Goal: Task Accomplishment & Management: Use online tool/utility

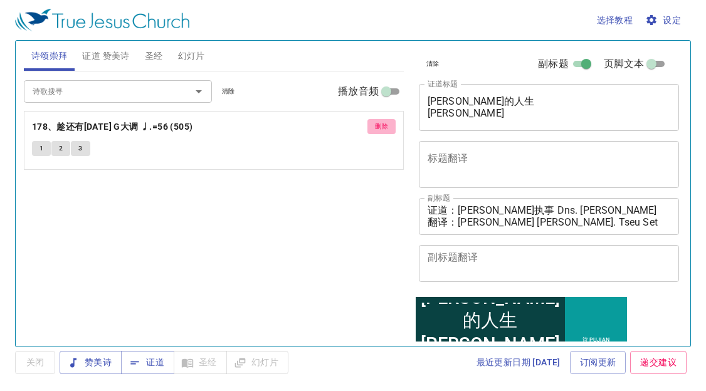
click at [390, 126] on button "删除" at bounding box center [382, 126] width 28 height 15
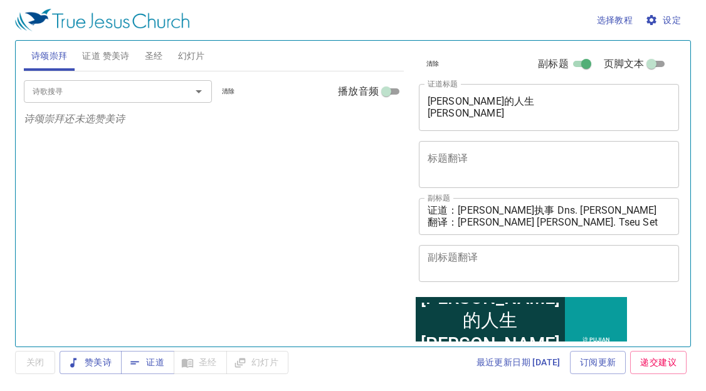
click at [127, 62] on span "证道 赞美诗" at bounding box center [105, 56] width 47 height 16
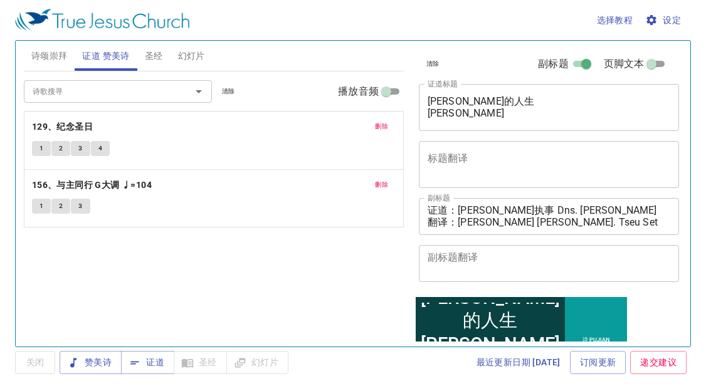
click at [377, 126] on span "删除" at bounding box center [381, 126] width 13 height 11
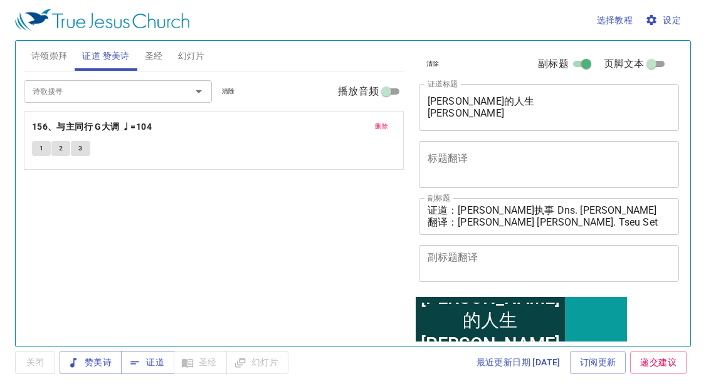
click at [377, 126] on span "删除" at bounding box center [381, 126] width 13 height 11
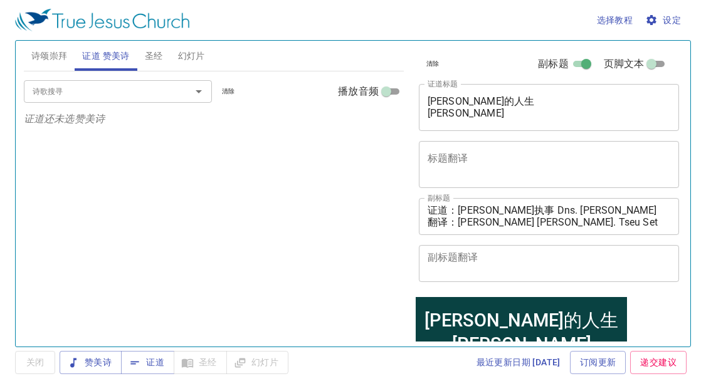
click at [38, 196] on div "诗歌搜寻 诗歌搜寻 清除 播放音频 证道还未选赞美诗" at bounding box center [214, 204] width 380 height 265
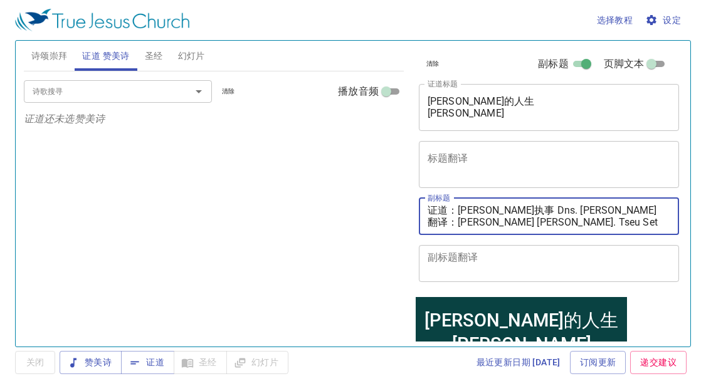
drag, startPoint x: 462, startPoint y: 207, endPoint x: 664, endPoint y: 203, distance: 202.7
click at [664, 203] on div "证道：邓伊利莎白执事 Dns. Elizabeth Tang 翻译：邹雪妮姊妹 Sis. Tseu Set Nee x 副标题" at bounding box center [549, 216] width 261 height 37
paste textarea "巴录执事 Dn. Baruch Wai"
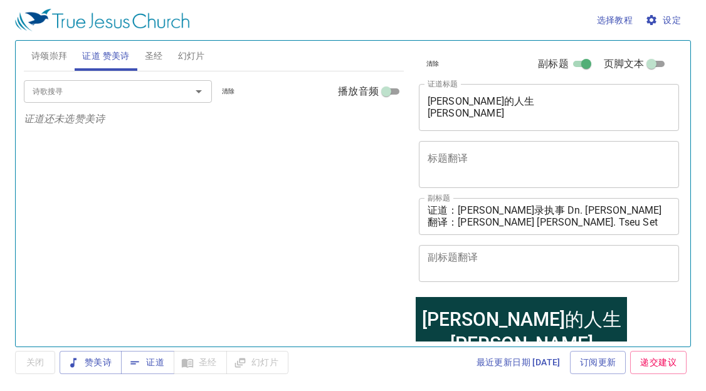
drag, startPoint x: 47, startPoint y: 258, endPoint x: 85, endPoint y: 250, distance: 39.1
click at [47, 258] on div "诗歌搜寻 诗歌搜寻 清除 播放音频 证道还未选赞美诗" at bounding box center [214, 204] width 380 height 265
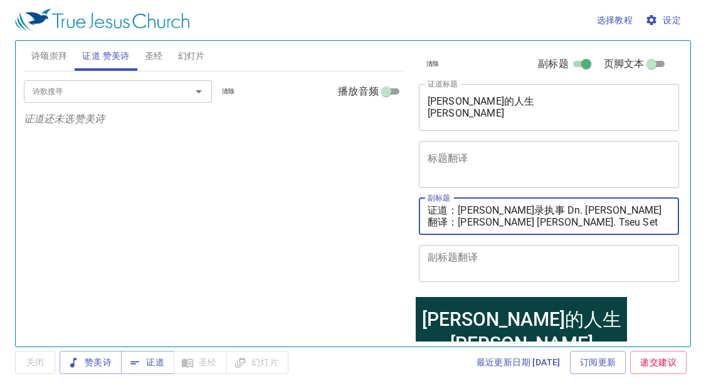
click at [458, 222] on textarea "证道：[PERSON_NAME]录执事 Dn. [PERSON_NAME] 翻译：[PERSON_NAME] [PERSON_NAME]. Tseu Set …" at bounding box center [549, 217] width 243 height 24
drag, startPoint x: 470, startPoint y: 222, endPoint x: 603, endPoint y: 229, distance: 133.2
click at [603, 229] on div "证道：魏巴录执事 Dn. Baruch Wai 翻译：邹雪妮姊妹 Sis. Tseu Set Nee x 副标题" at bounding box center [549, 216] width 261 height 37
paste textarea "秀霞姊妹 Sis. Wong Siew Ha"
type textarea "证道：[PERSON_NAME]录执事 Dn. [PERSON_NAME] 翻译：[PERSON_NAME]姊妹 Sis. [PERSON_NAME]"
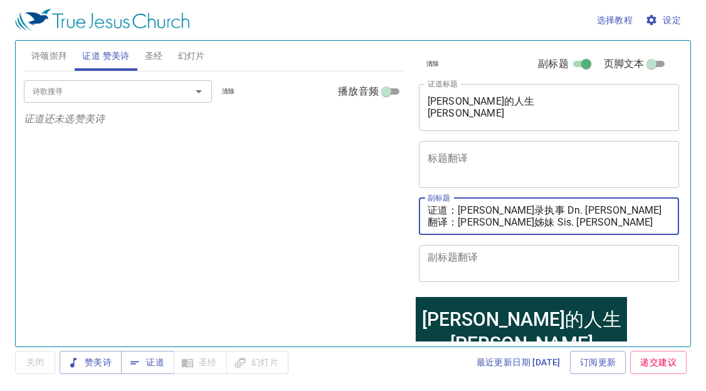
drag, startPoint x: 487, startPoint y: 105, endPoint x: 505, endPoint y: 107, distance: 18.3
click at [498, 105] on textarea "约瑟的人生 Kehidupan Yusuf" at bounding box center [549, 107] width 243 height 24
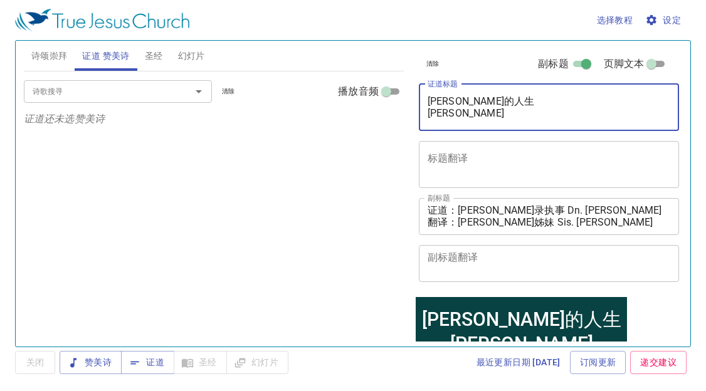
drag, startPoint x: 514, startPoint y: 109, endPoint x: 516, endPoint y: 119, distance: 10.8
click at [517, 119] on textarea "约瑟的人生 Kehidupan Yusuf" at bounding box center [549, 107] width 243 height 24
drag, startPoint x: 497, startPoint y: 119, endPoint x: 413, endPoint y: 110, distance: 84.5
click at [414, 110] on div "清除 副标题 页脚文本 证道标题 约瑟的人生 Kehidupan Yusuf x 证道标题 标题翻译 x 标题翻译 副标题 证道：魏巴录执事 Dn. Baru…" at bounding box center [548, 168] width 268 height 255
type textarea "约瑟的人生"
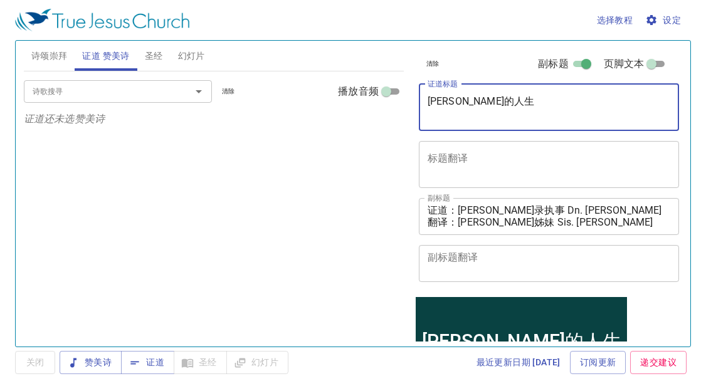
drag, startPoint x: 430, startPoint y: 98, endPoint x: 491, endPoint y: 103, distance: 60.4
click at [491, 103] on textarea "约瑟的人生" at bounding box center [549, 107] width 243 height 24
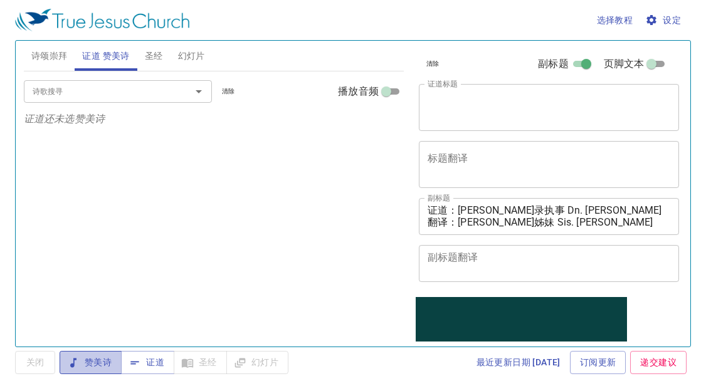
click at [102, 359] on span "赞美诗" at bounding box center [91, 363] width 42 height 16
click at [443, 92] on div "x 证道标题" at bounding box center [549, 107] width 261 height 47
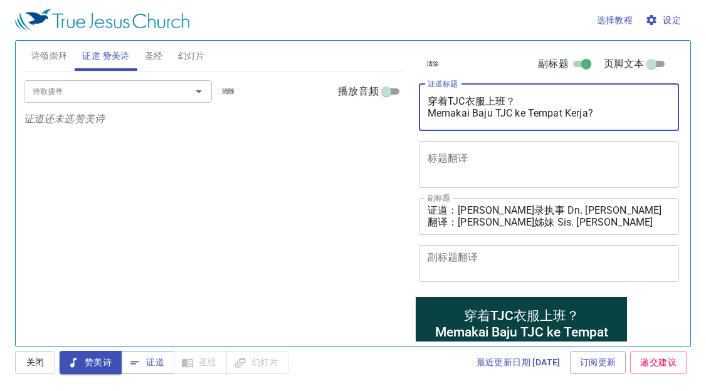
click at [444, 105] on textarea "穿着TJC衣服上班？ Memakai Baju TJC ke Tempat Kerja?" at bounding box center [549, 107] width 243 height 24
type textarea "穿着TJC衣服上班？ Memakai Baju TJC ke Tempat Kerja?"
click at [72, 90] on input "诗歌搜寻" at bounding box center [100, 91] width 144 height 14
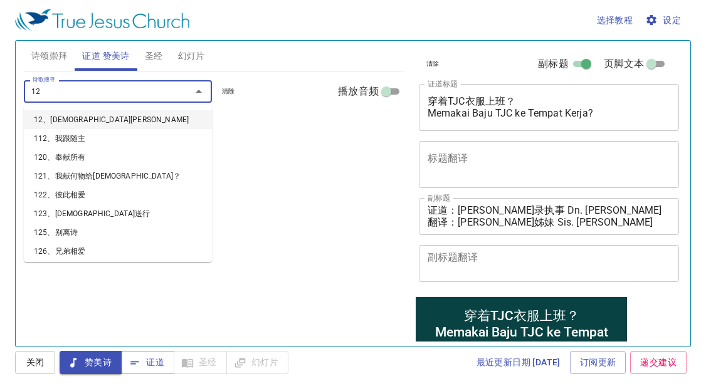
type input "129"
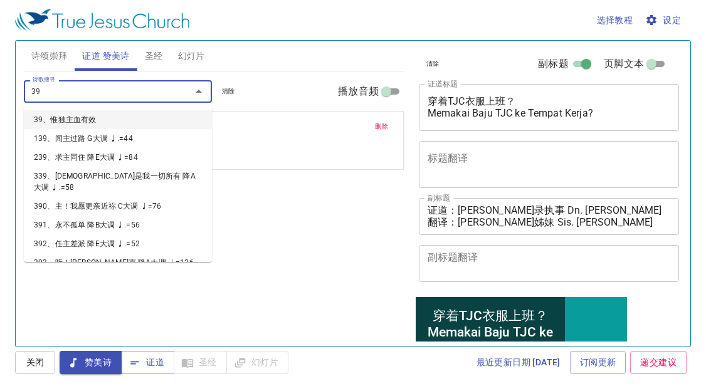
type input "399"
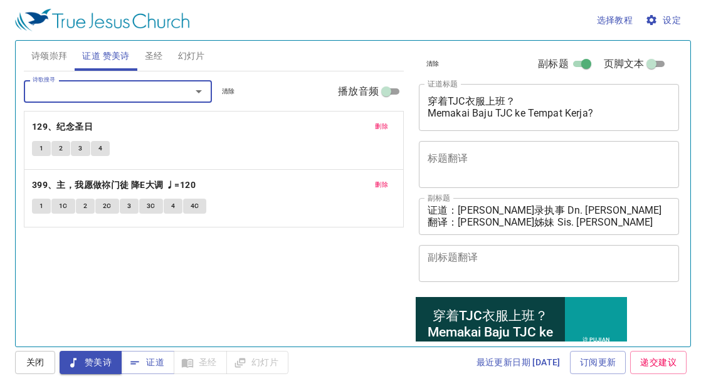
click at [64, 55] on span "诗颂崇拜" at bounding box center [49, 56] width 36 height 16
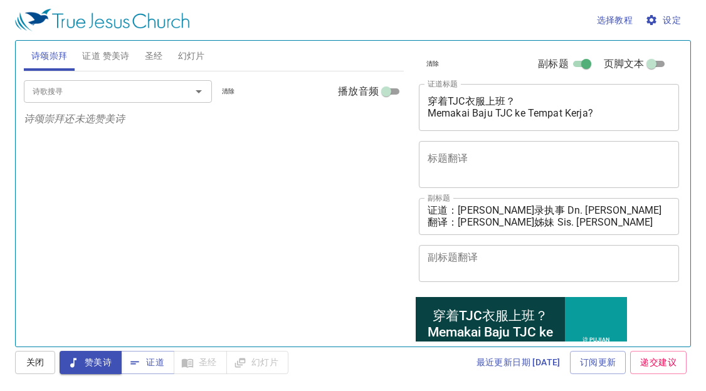
click at [168, 94] on input "诗歌搜寻" at bounding box center [100, 91] width 144 height 14
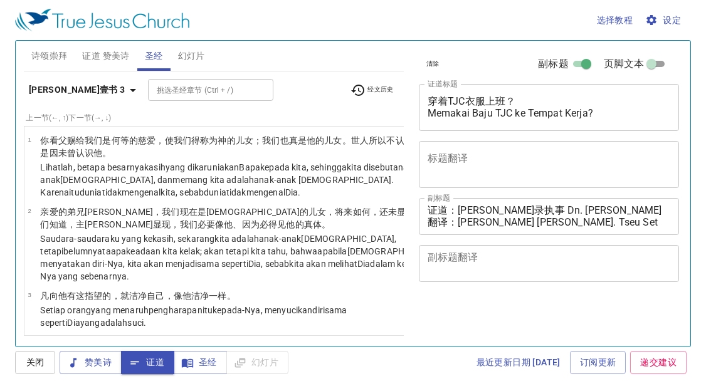
select select "11"
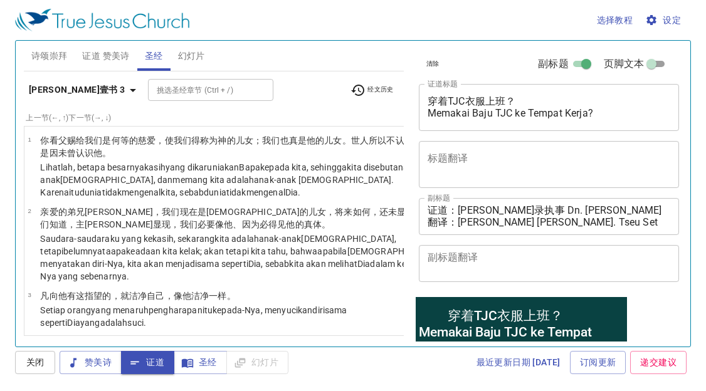
scroll to position [627, 0]
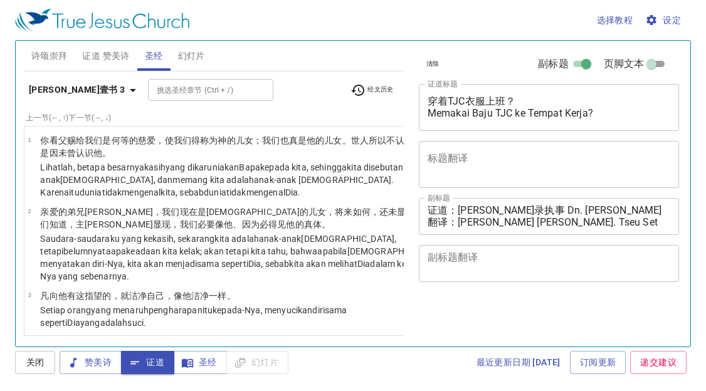
select select "11"
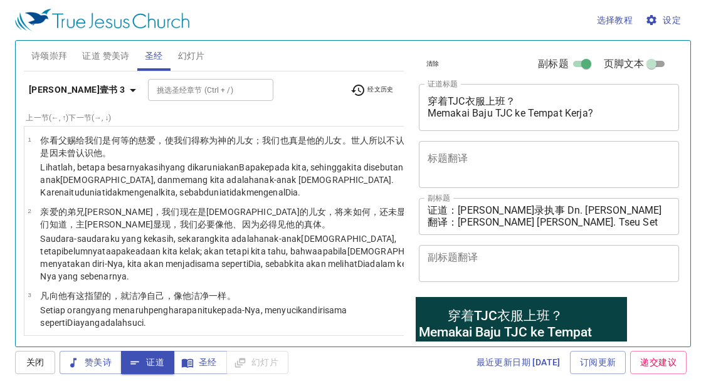
scroll to position [627, 0]
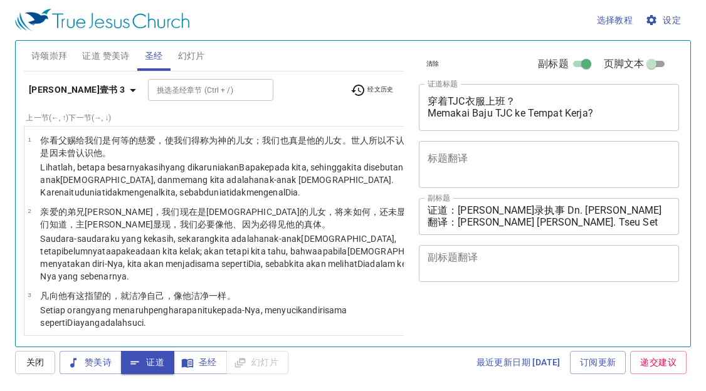
select select "11"
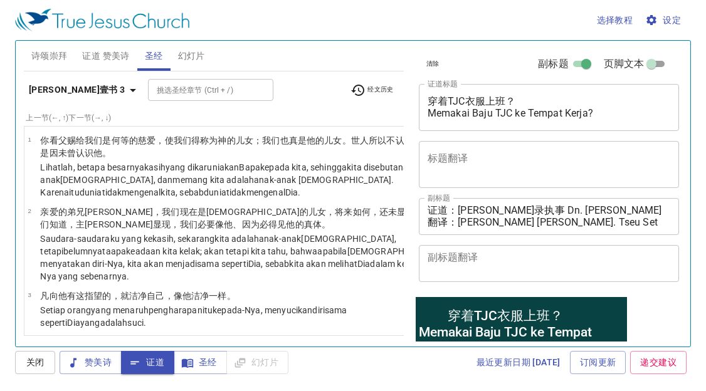
scroll to position [627, 0]
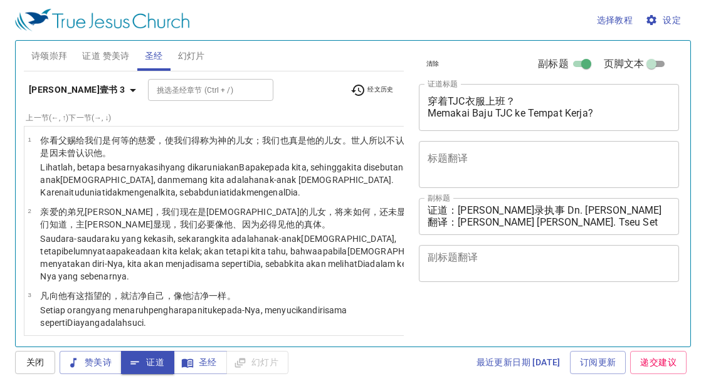
select select "11"
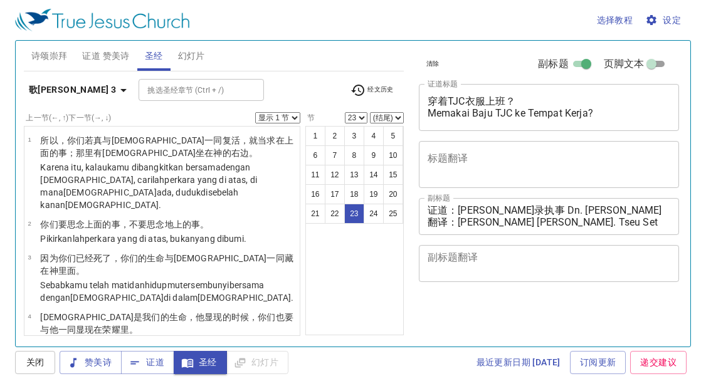
select select "23"
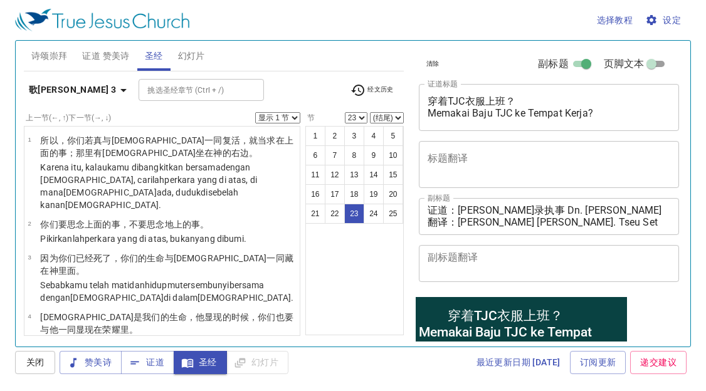
scroll to position [1359, 0]
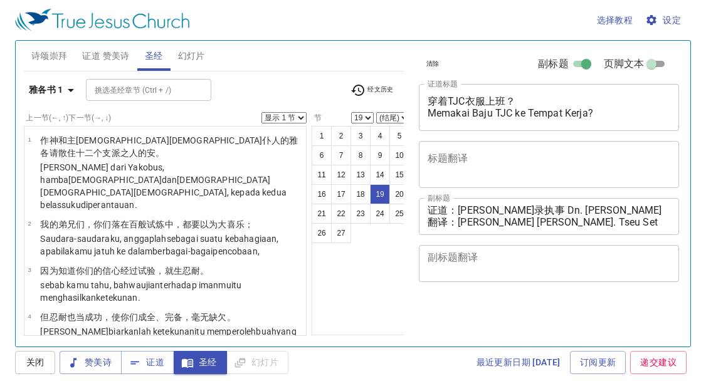
select select "19"
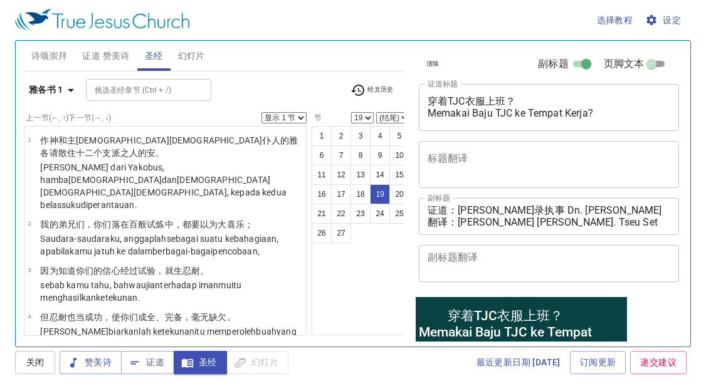
scroll to position [1036, 0]
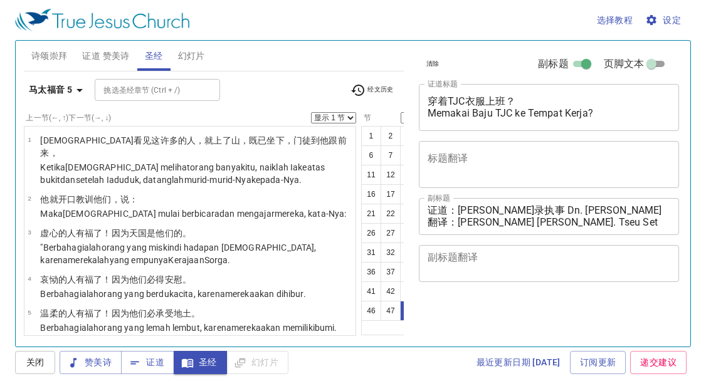
select select "48"
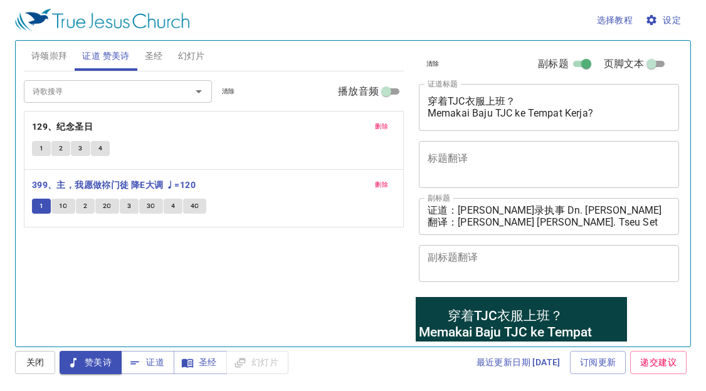
click at [63, 203] on span "1C" at bounding box center [63, 206] width 9 height 11
